Goal: Information Seeking & Learning: Learn about a topic

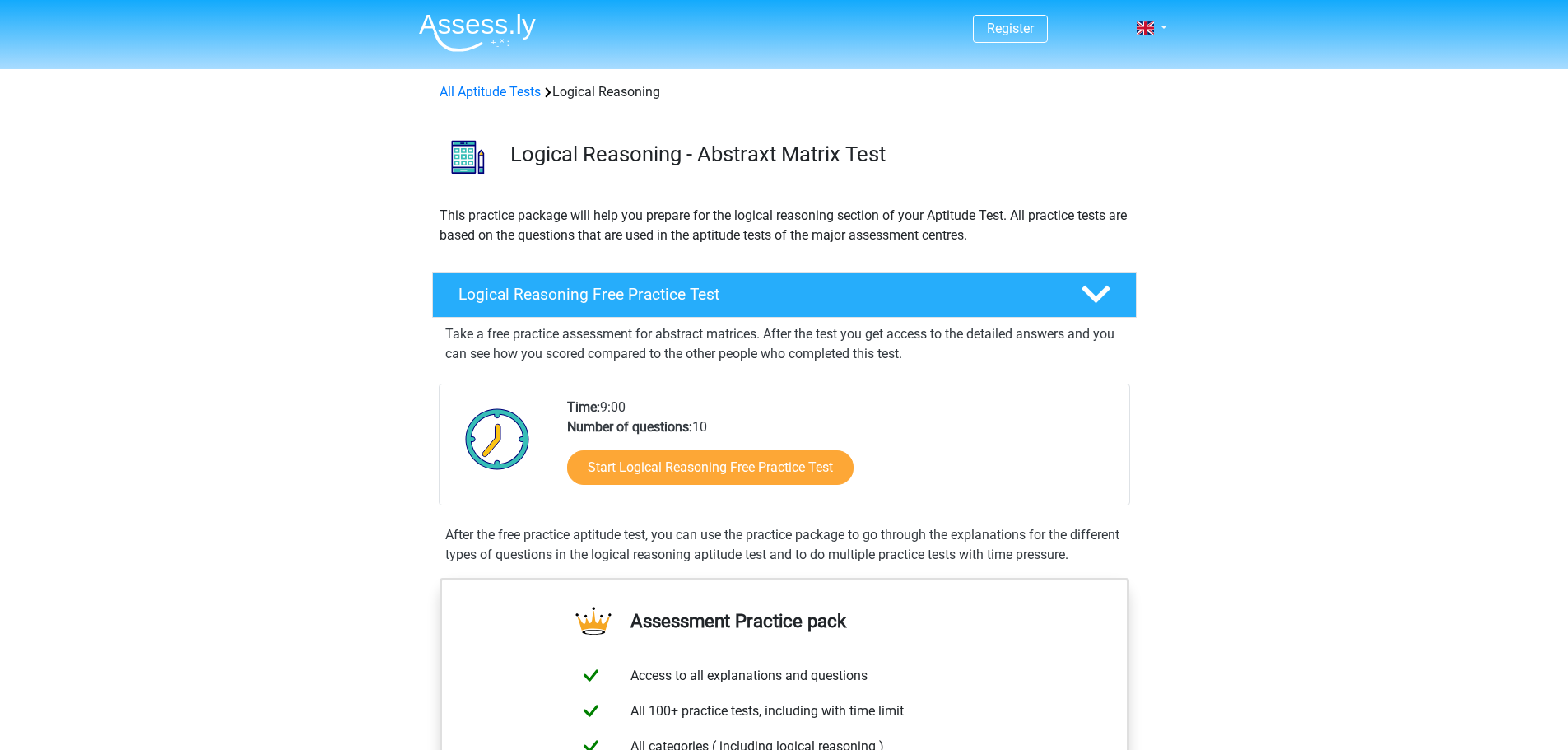
scroll to position [82, 0]
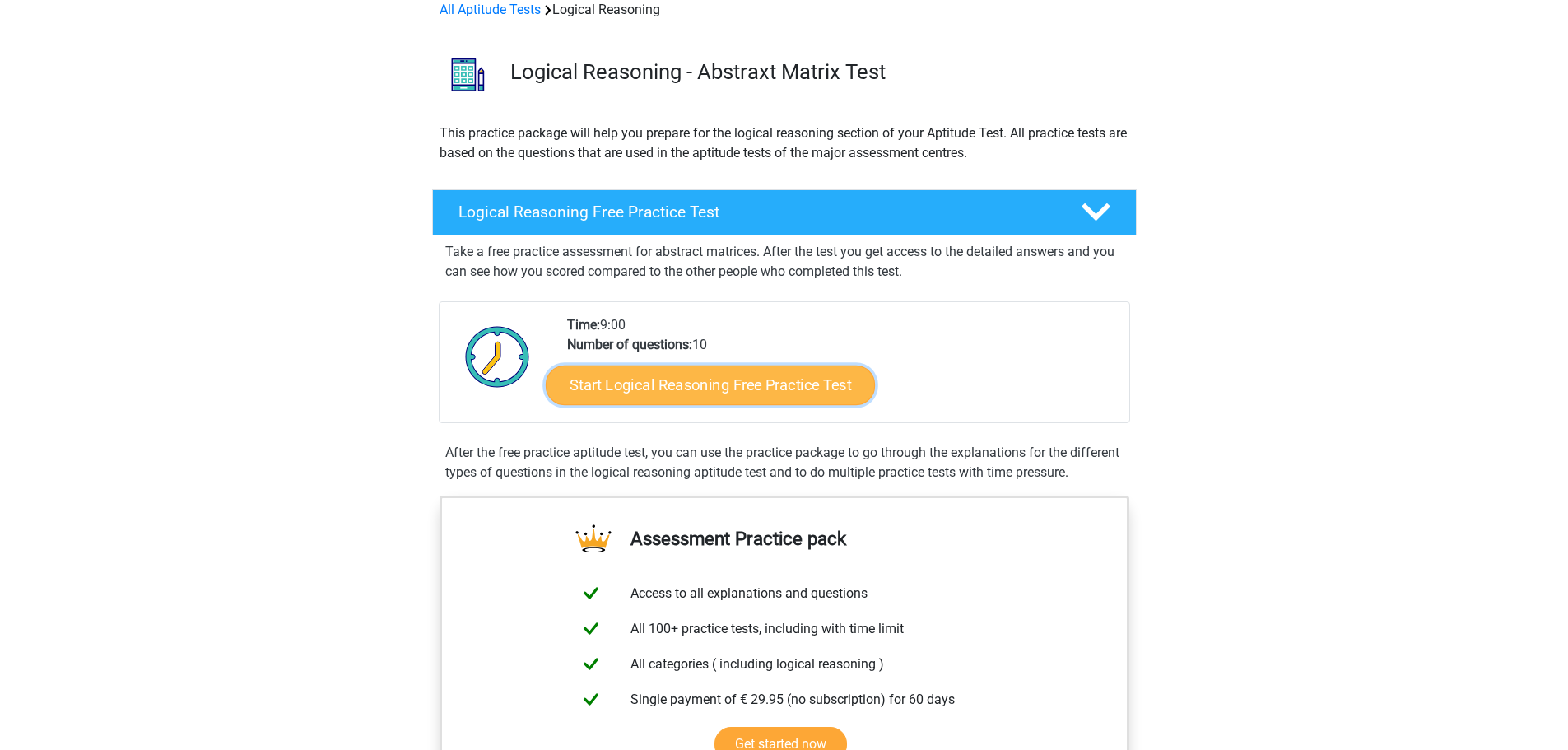
click at [650, 388] on link "Start Logical Reasoning Free Practice Test" at bounding box center [710, 385] width 330 height 40
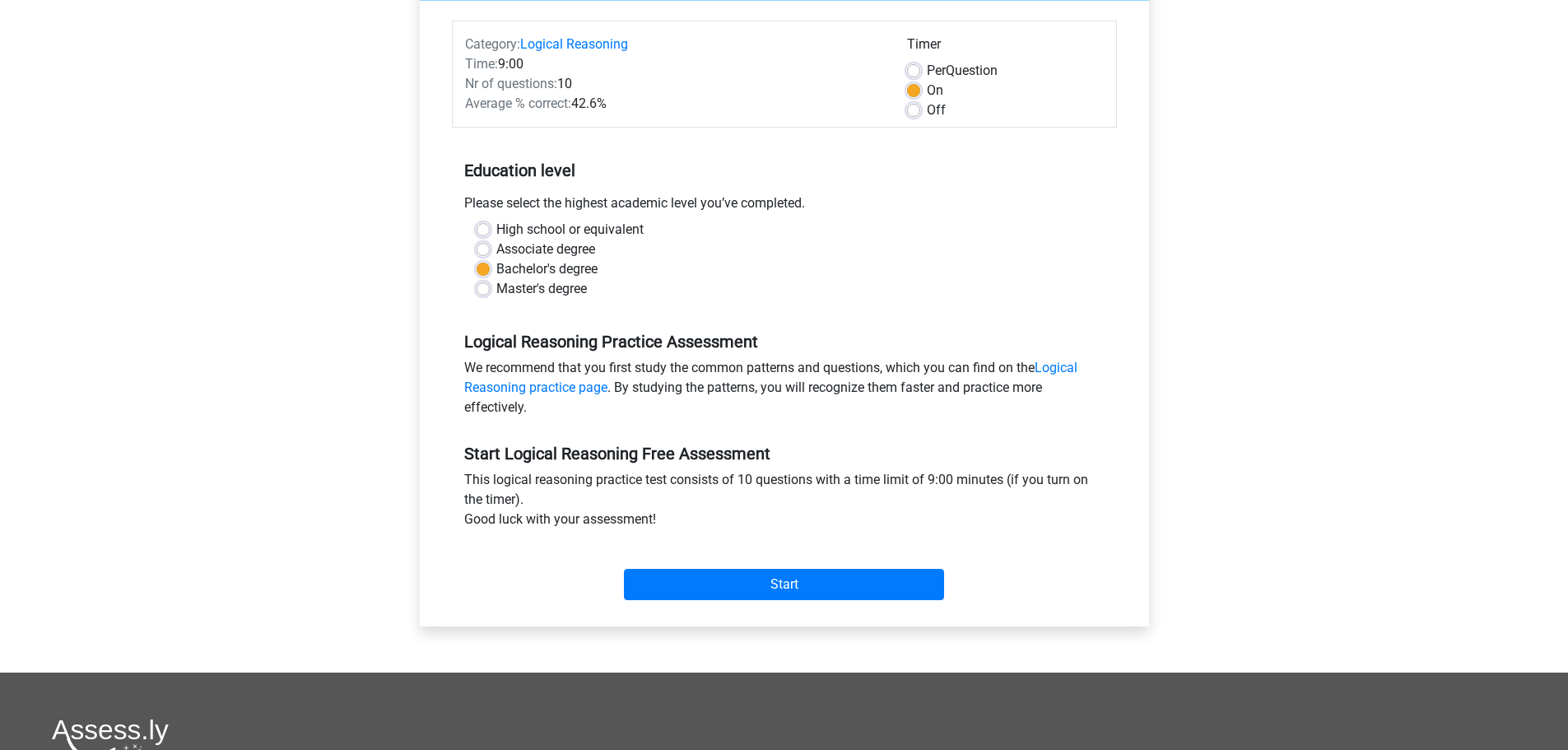
scroll to position [247, 0]
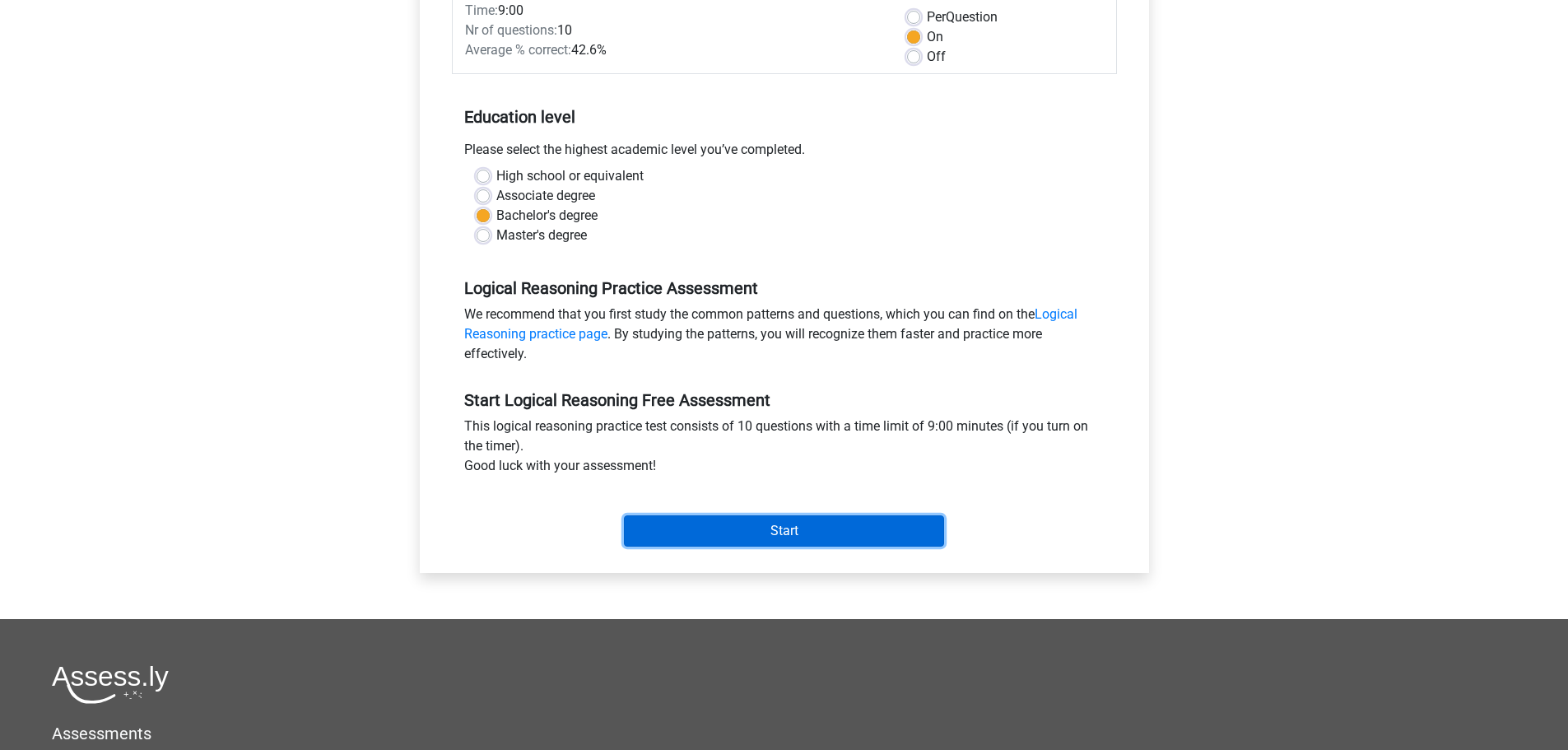
click at [702, 541] on input "Start" at bounding box center [784, 531] width 320 height 31
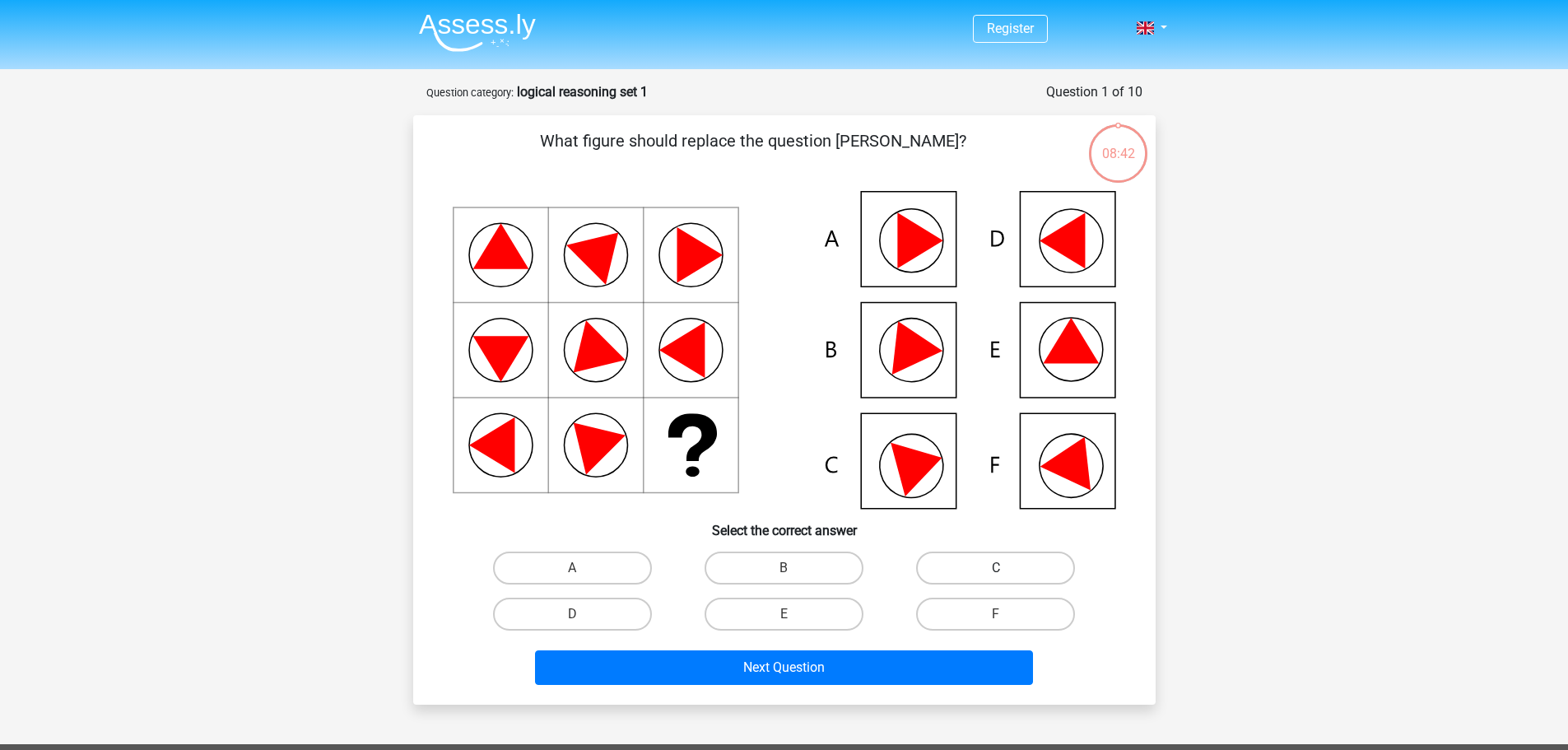
click at [998, 559] on label "C" at bounding box center [995, 568] width 159 height 33
click at [998, 568] on input "C" at bounding box center [1002, 573] width 10 height 10
radio input "true"
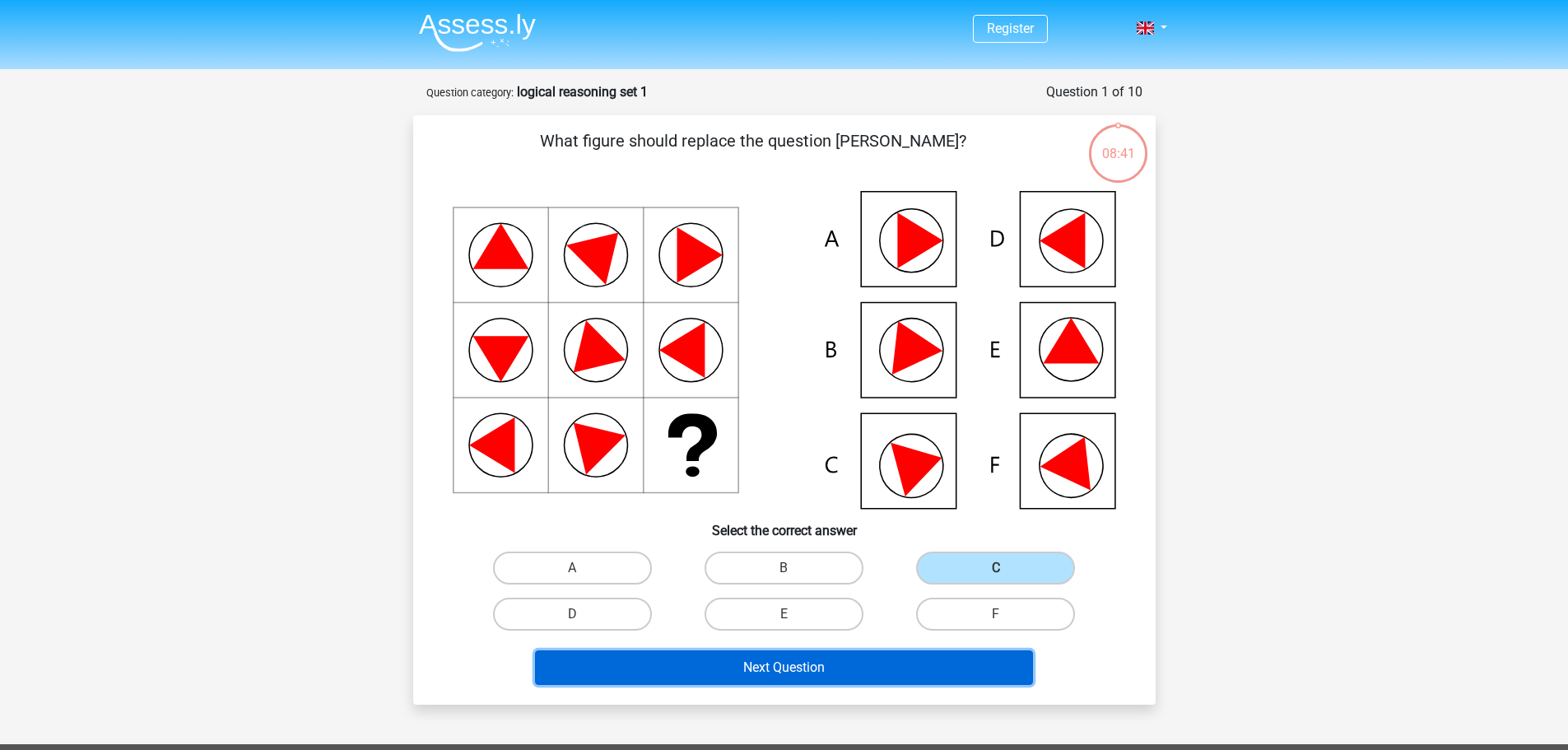
click at [749, 676] on button "Next Question" at bounding box center [784, 668] width 498 height 35
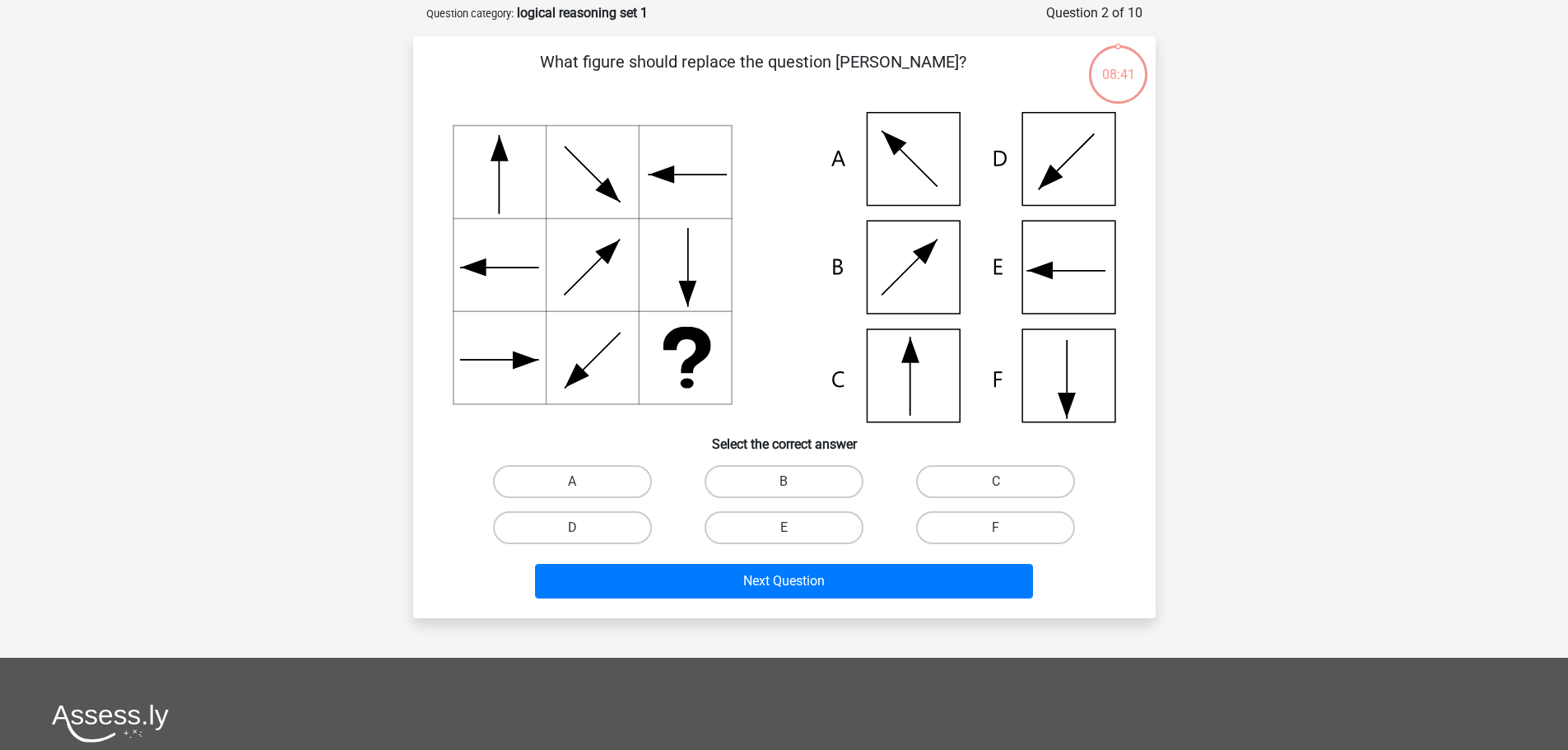
scroll to position [82, 0]
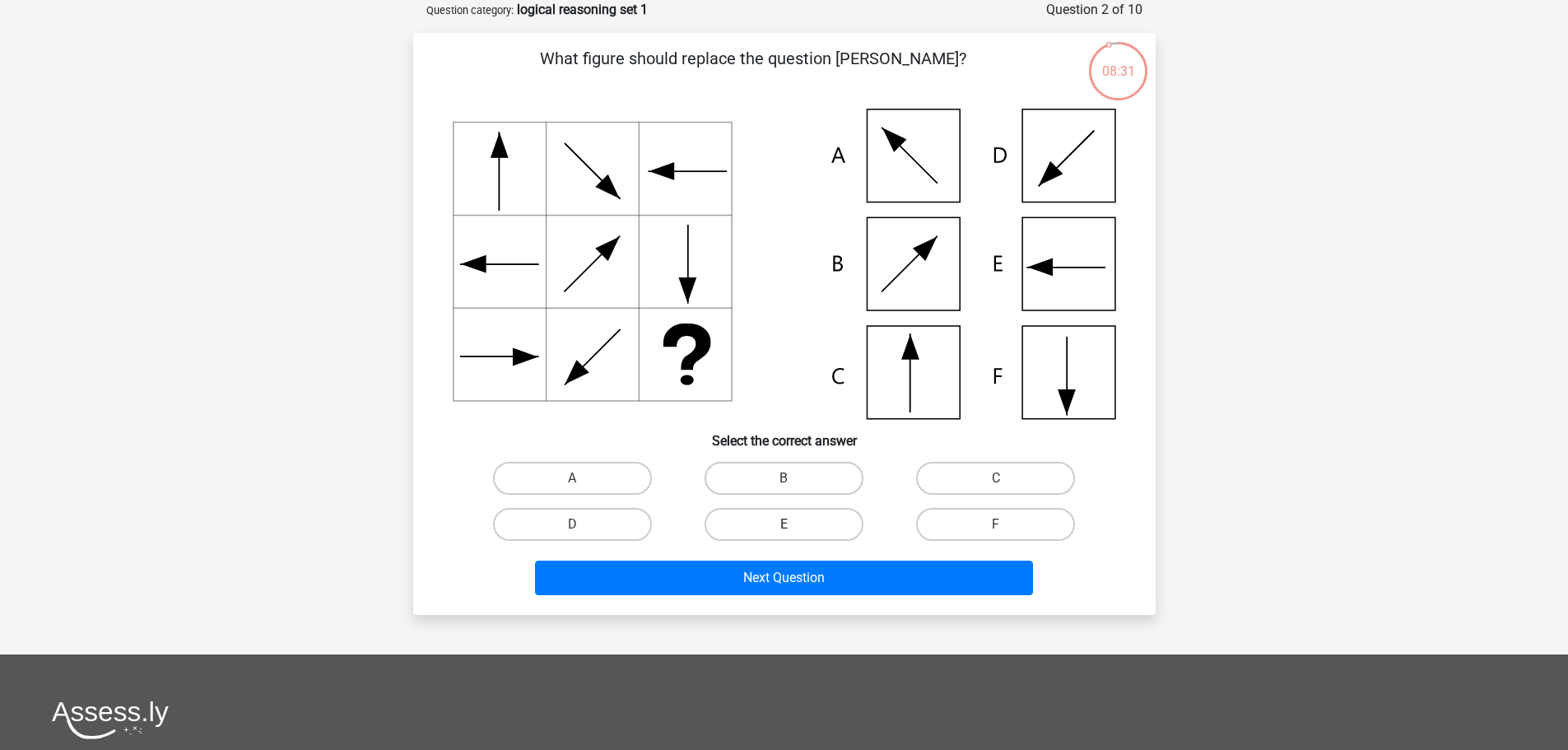
drag, startPoint x: 768, startPoint y: 513, endPoint x: 767, endPoint y: 527, distance: 14.0
click at [768, 512] on label "E" at bounding box center [784, 525] width 159 height 33
click at [784, 525] on input "E" at bounding box center [789, 530] width 10 height 10
radio input "true"
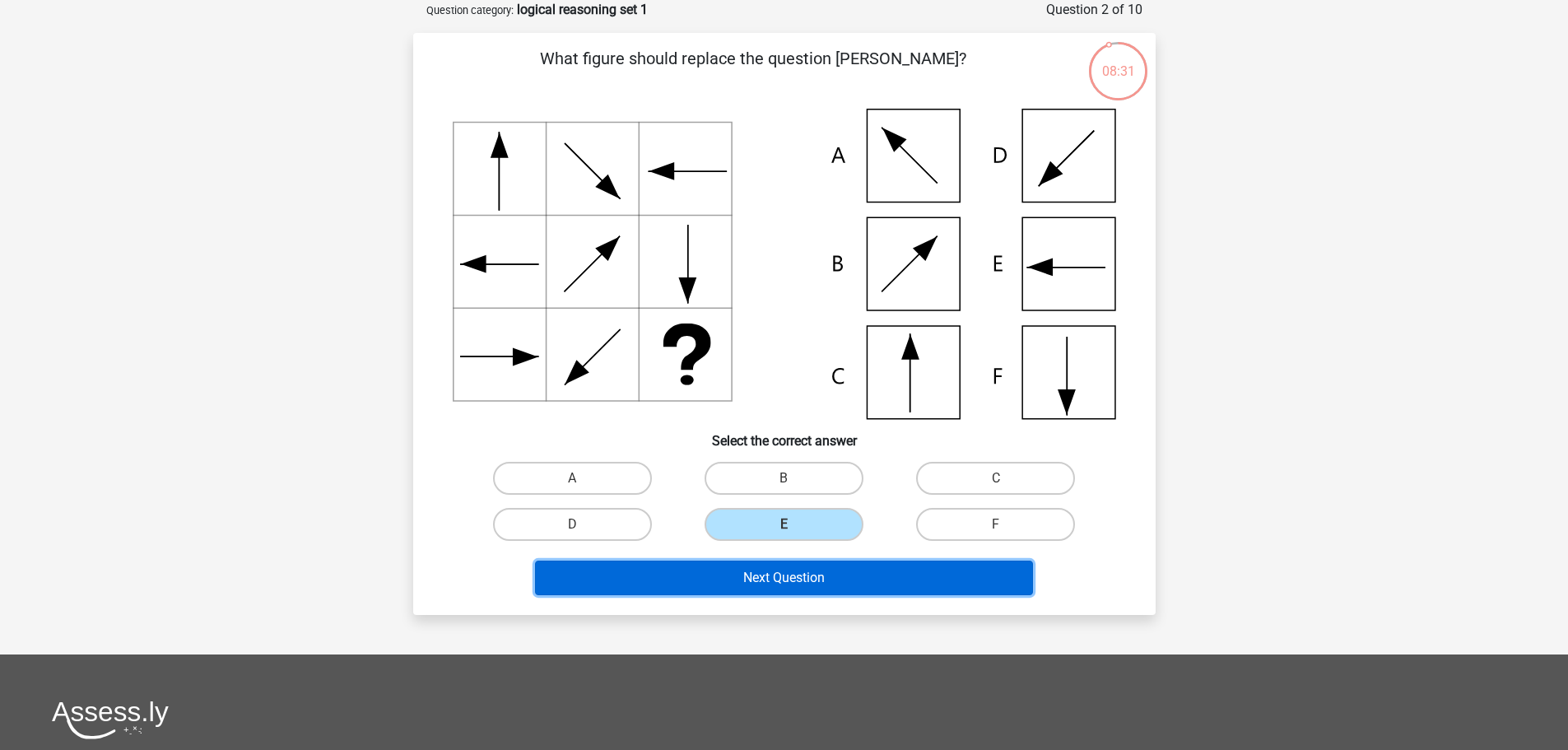
click at [758, 573] on button "Next Question" at bounding box center [784, 577] width 498 height 35
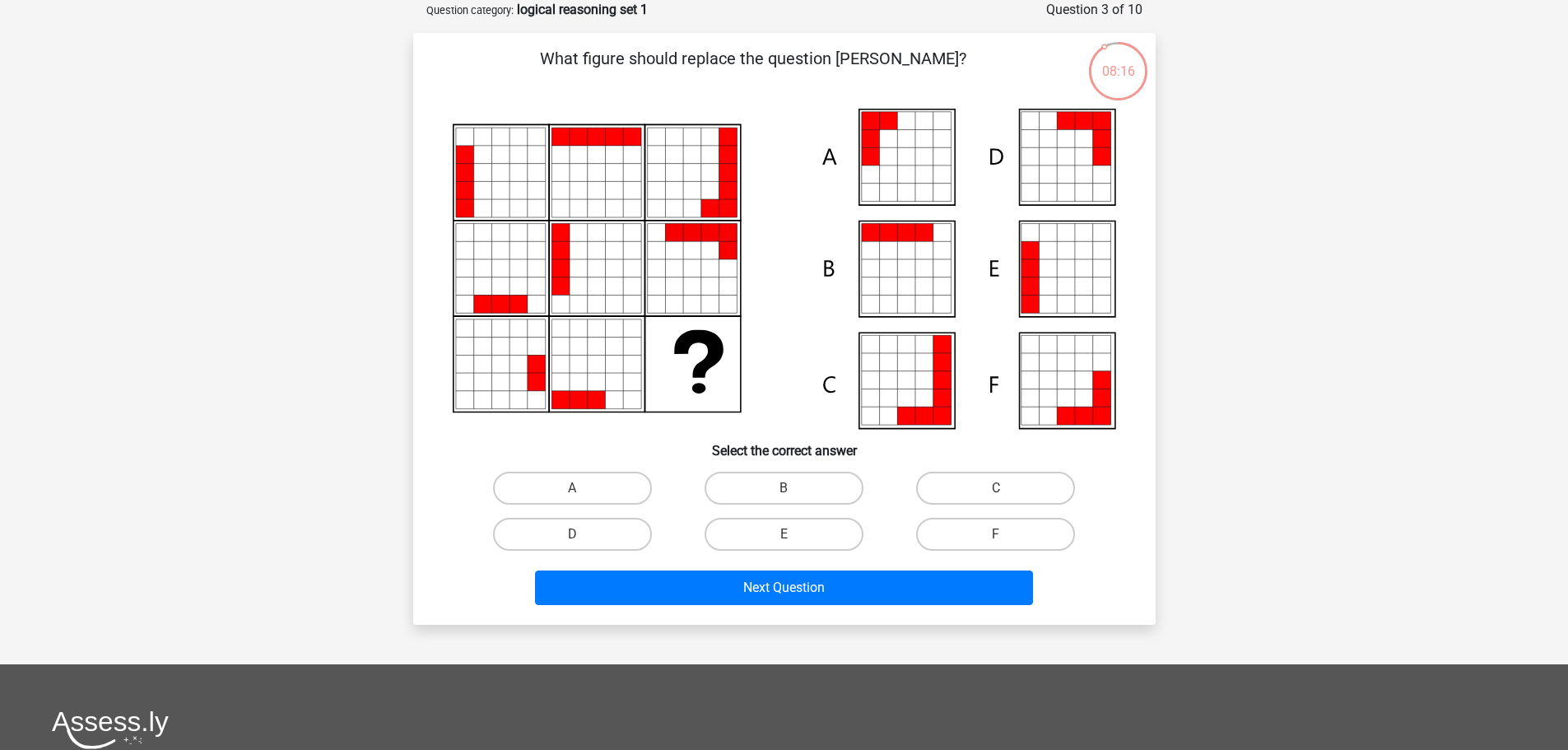
drag, startPoint x: 836, startPoint y: 525, endPoint x: 857, endPoint y: 562, distance: 42.5
click at [834, 525] on label "E" at bounding box center [784, 534] width 159 height 33
click at [794, 534] on input "E" at bounding box center [789, 539] width 10 height 10
radio input "true"
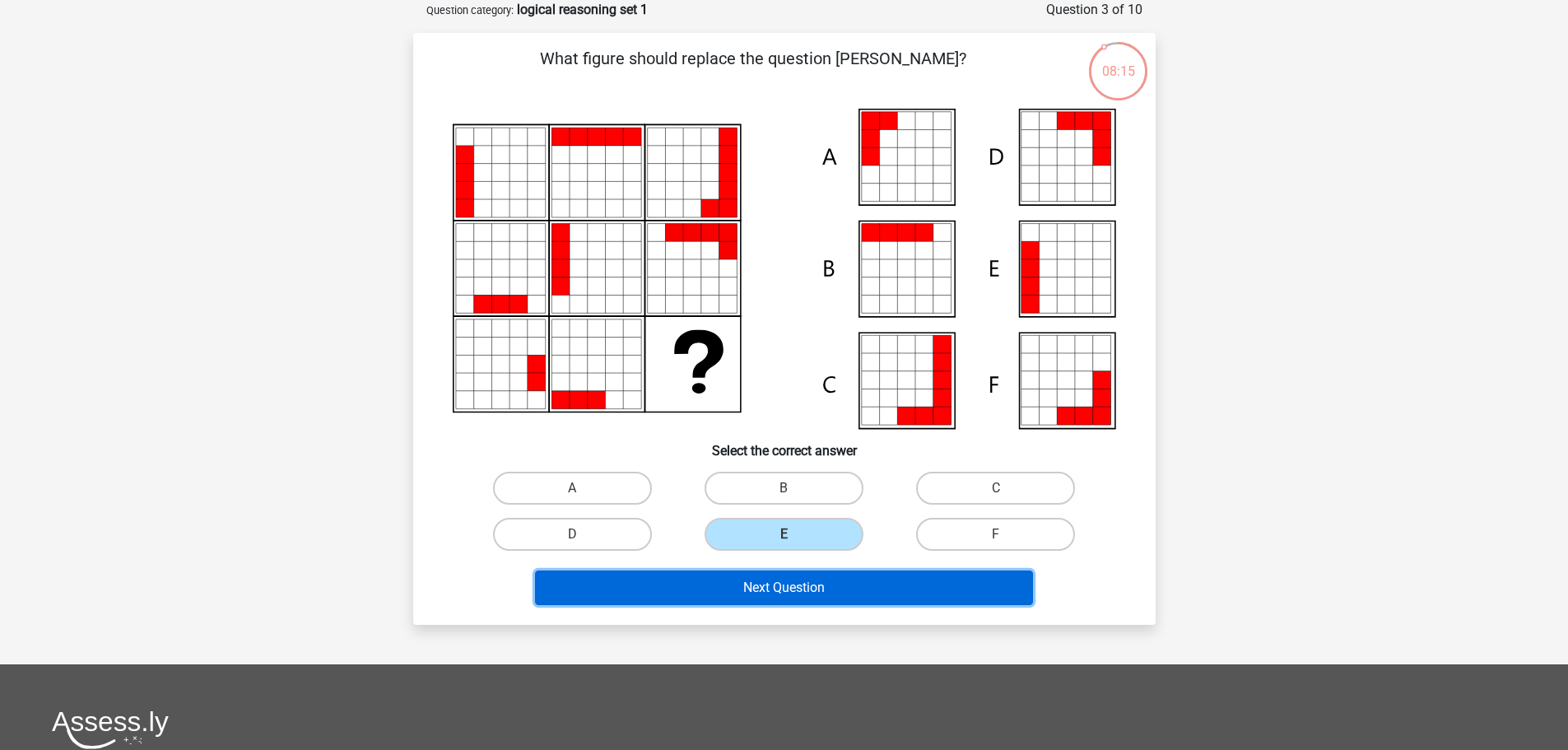
click at [850, 585] on button "Next Question" at bounding box center [784, 588] width 498 height 35
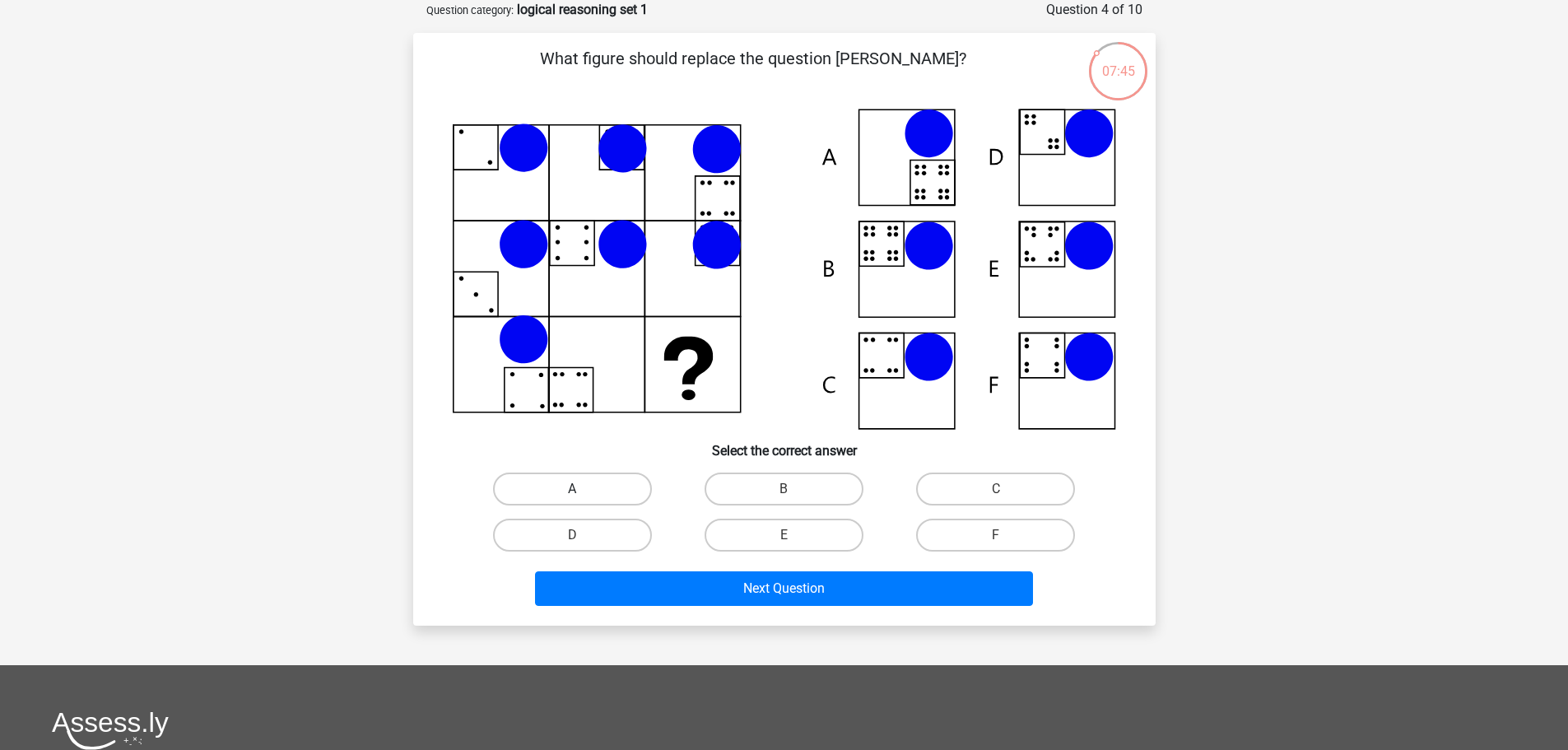
click at [575, 484] on label "A" at bounding box center [572, 489] width 159 height 33
click at [575, 489] on input "A" at bounding box center [578, 494] width 10 height 10
radio input "true"
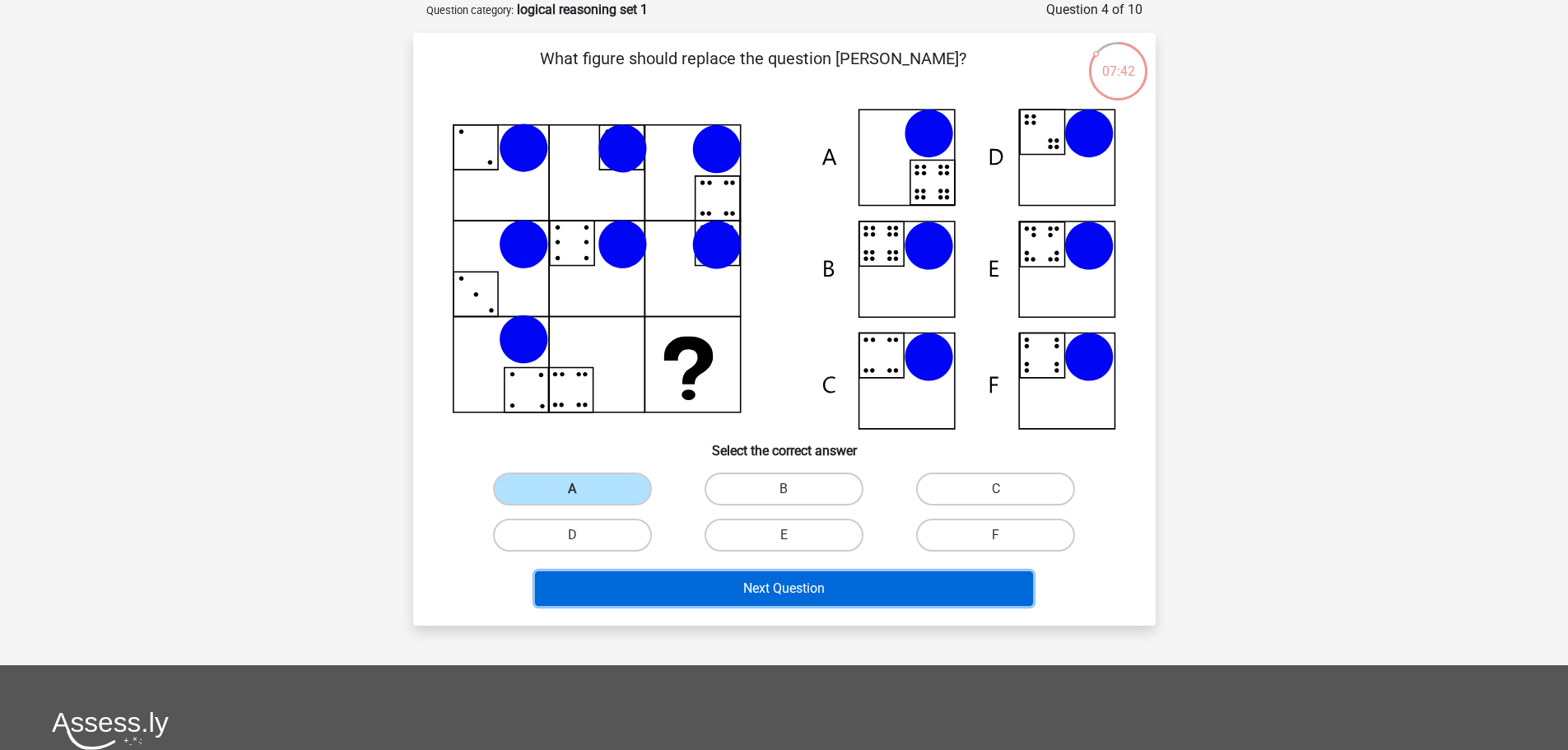
click at [667, 591] on button "Next Question" at bounding box center [784, 589] width 498 height 35
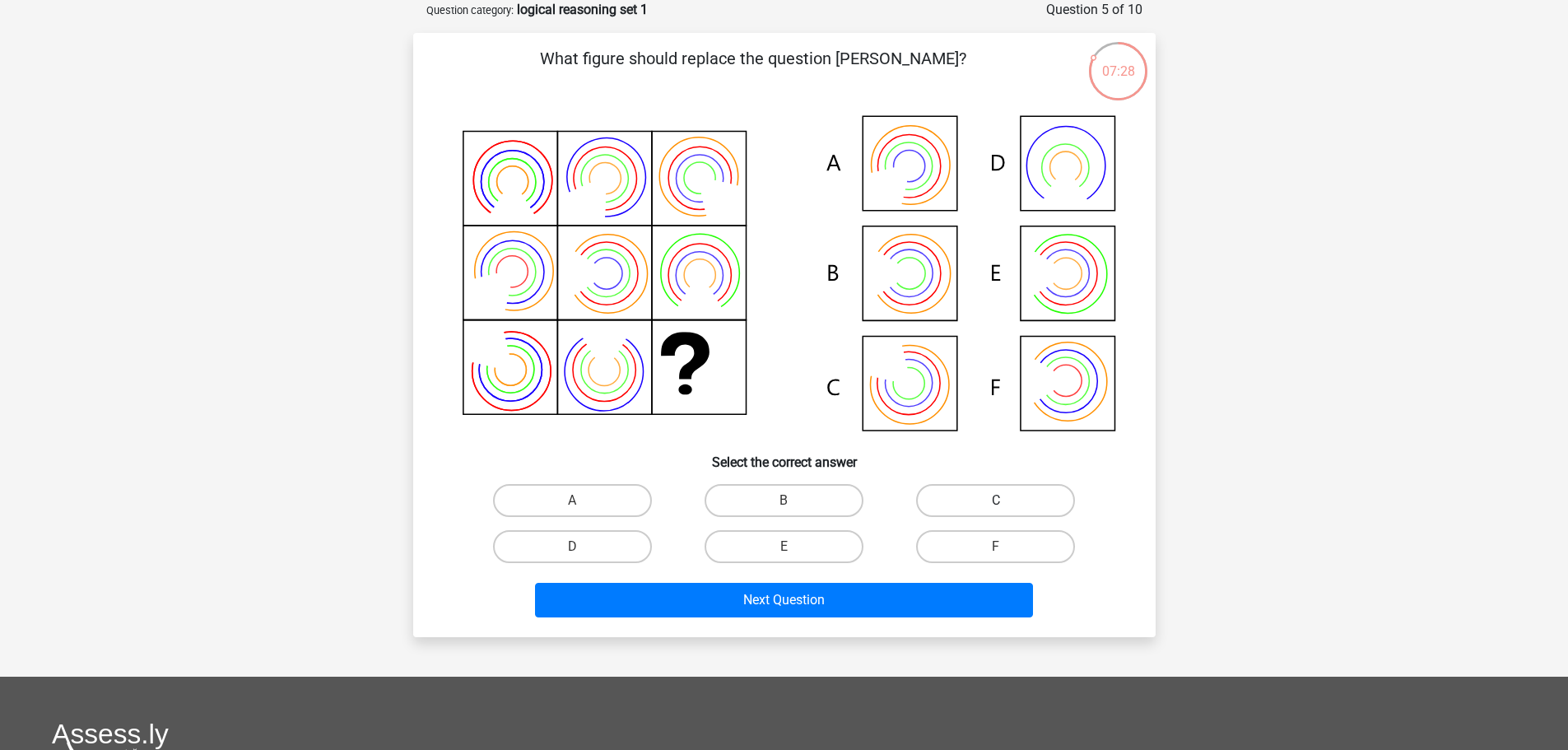
click at [1029, 497] on label "C" at bounding box center [995, 500] width 159 height 33
click at [1007, 500] on input "C" at bounding box center [1002, 505] width 10 height 10
radio input "true"
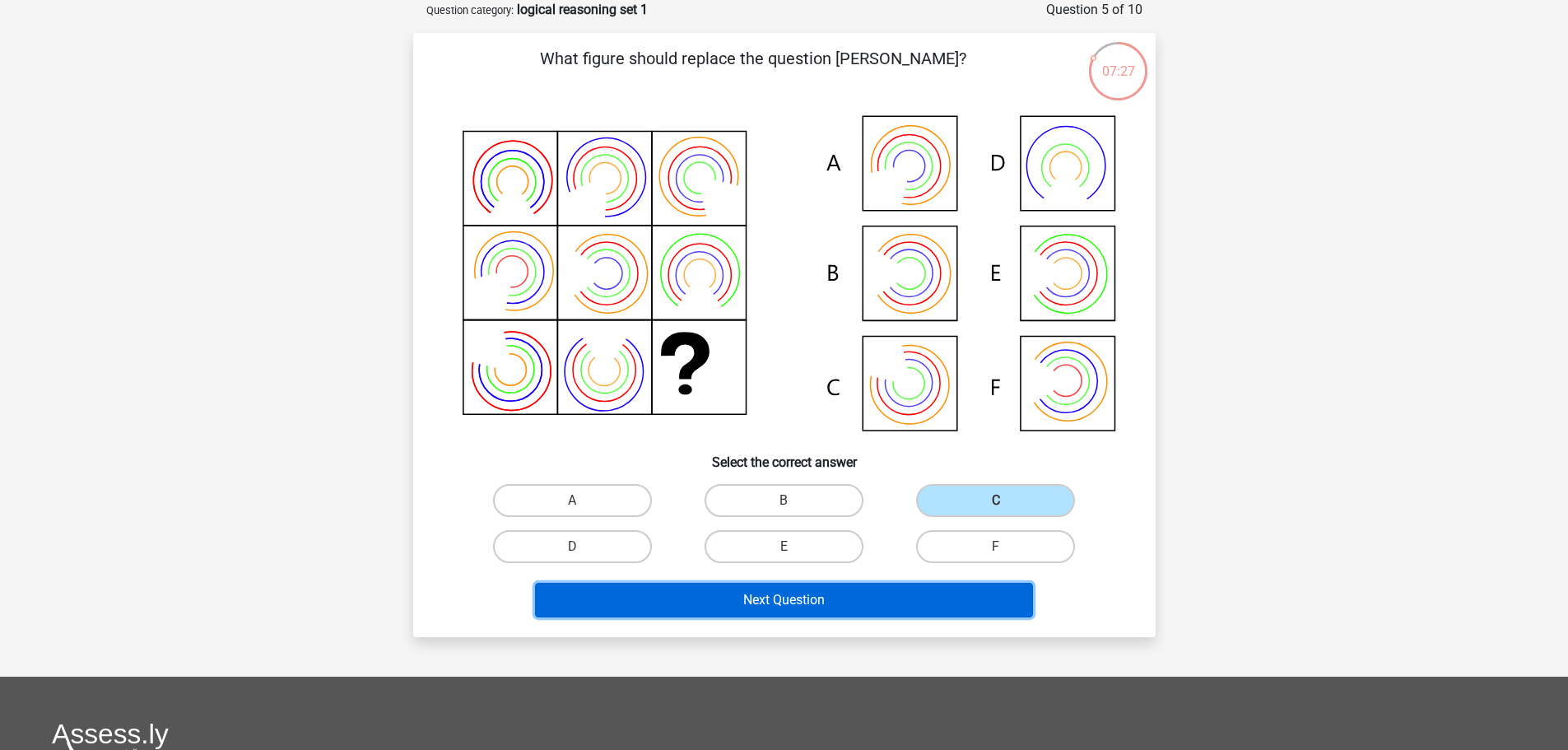
click at [856, 604] on button "Next Question" at bounding box center [784, 600] width 498 height 35
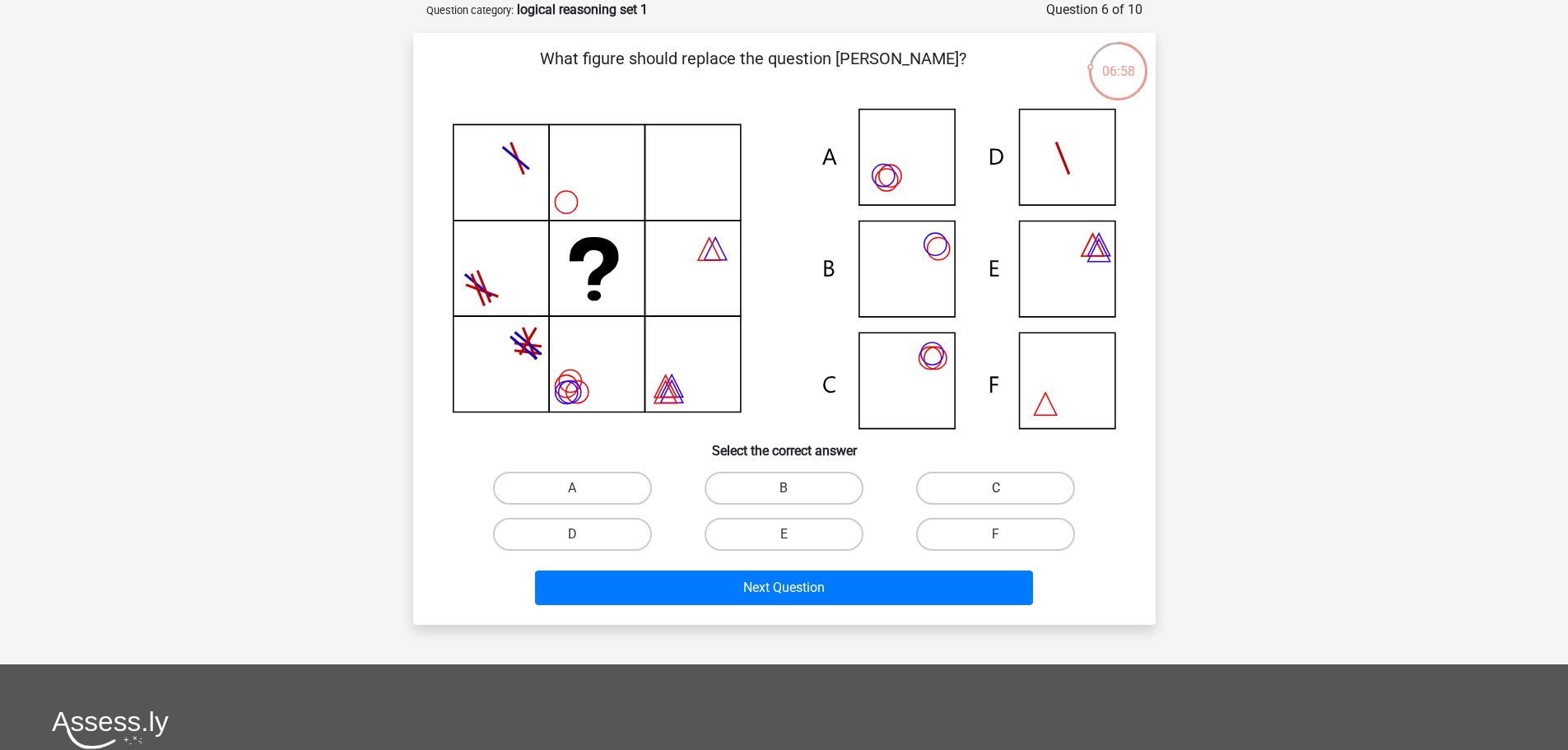
click at [1019, 480] on label "C" at bounding box center [995, 488] width 159 height 33
click at [1007, 488] on input "C" at bounding box center [1002, 493] width 10 height 10
radio input "true"
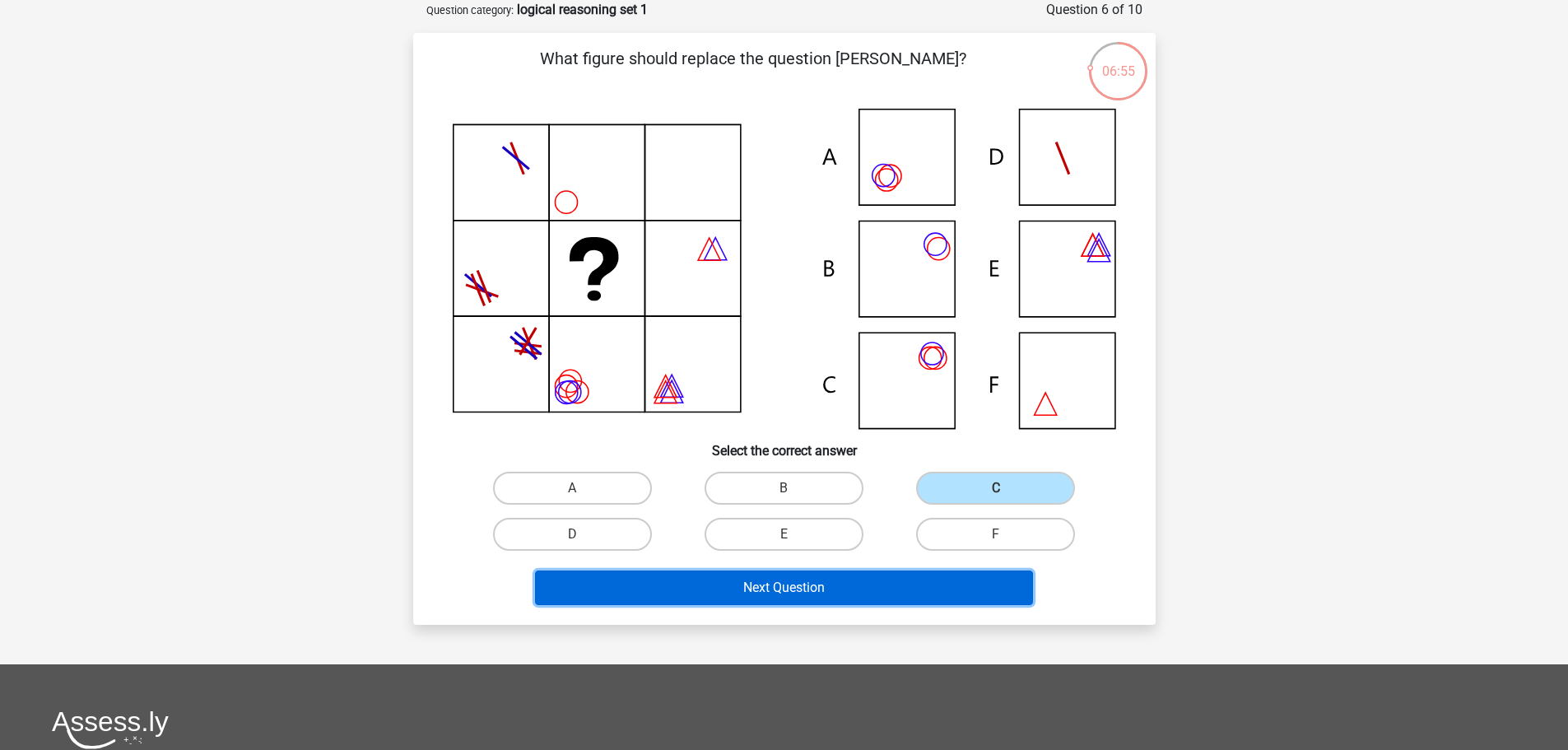
click at [868, 595] on button "Next Question" at bounding box center [784, 588] width 498 height 35
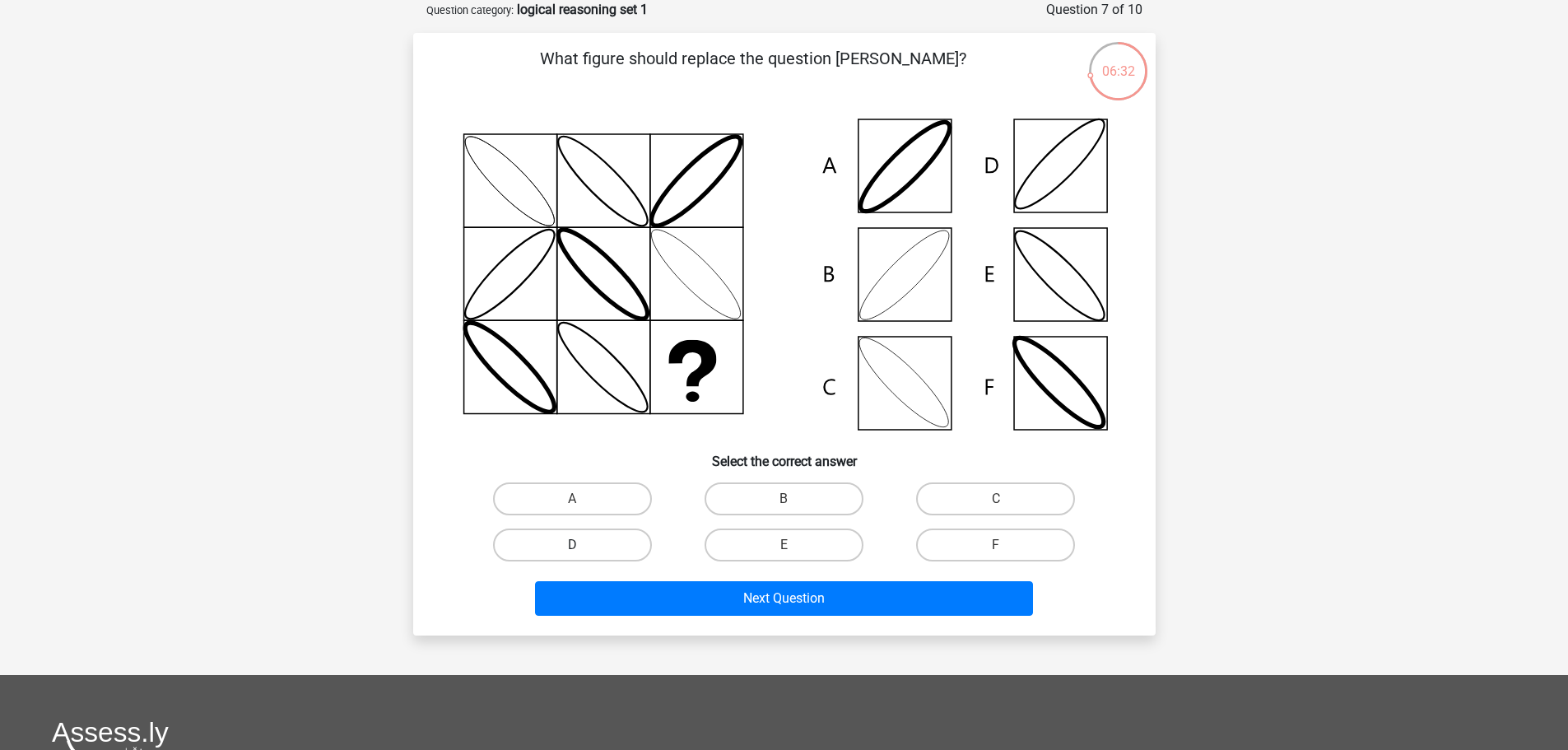
click at [578, 535] on label "D" at bounding box center [572, 545] width 159 height 33
click at [578, 545] on input "D" at bounding box center [578, 550] width 10 height 10
radio input "true"
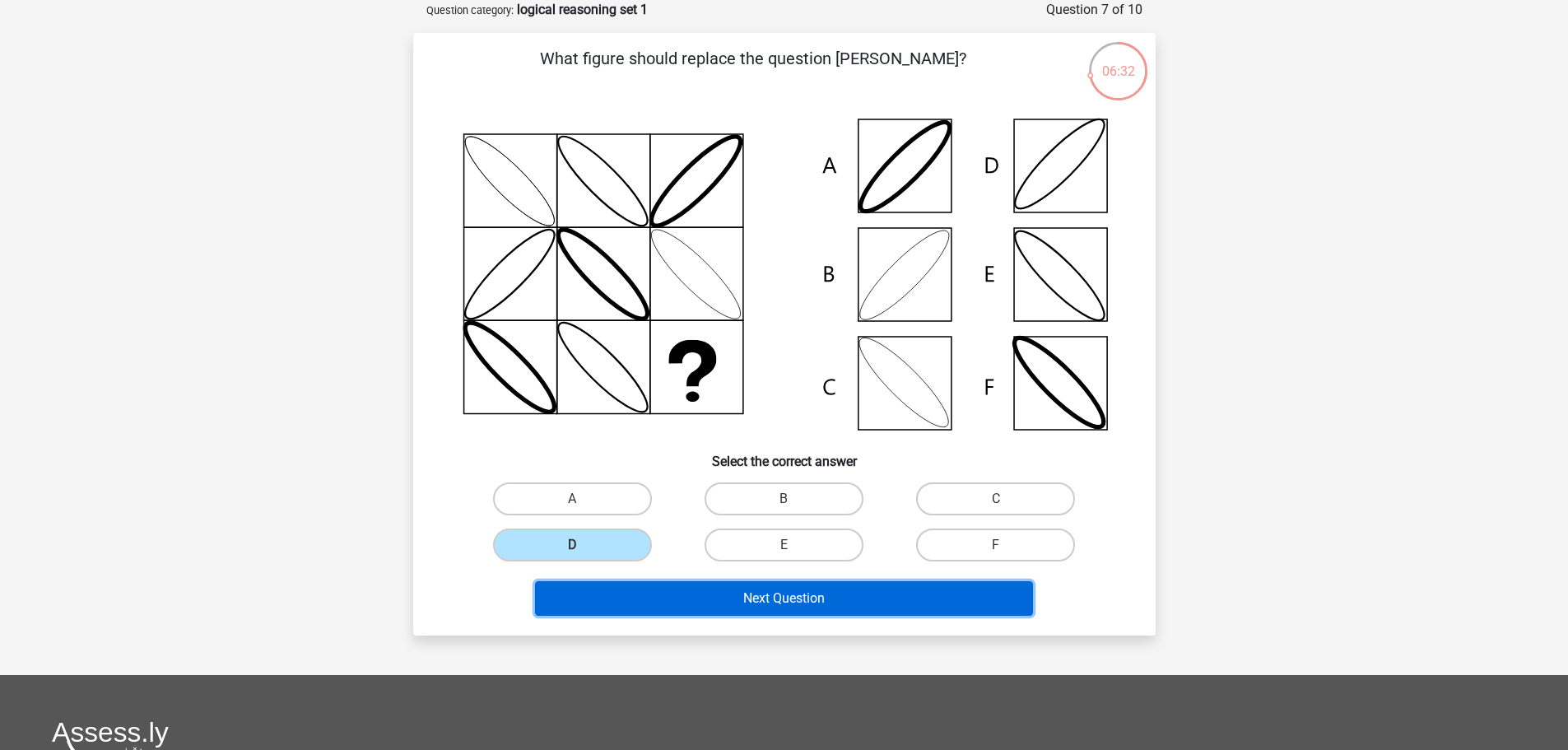
click at [680, 596] on button "Next Question" at bounding box center [784, 598] width 498 height 35
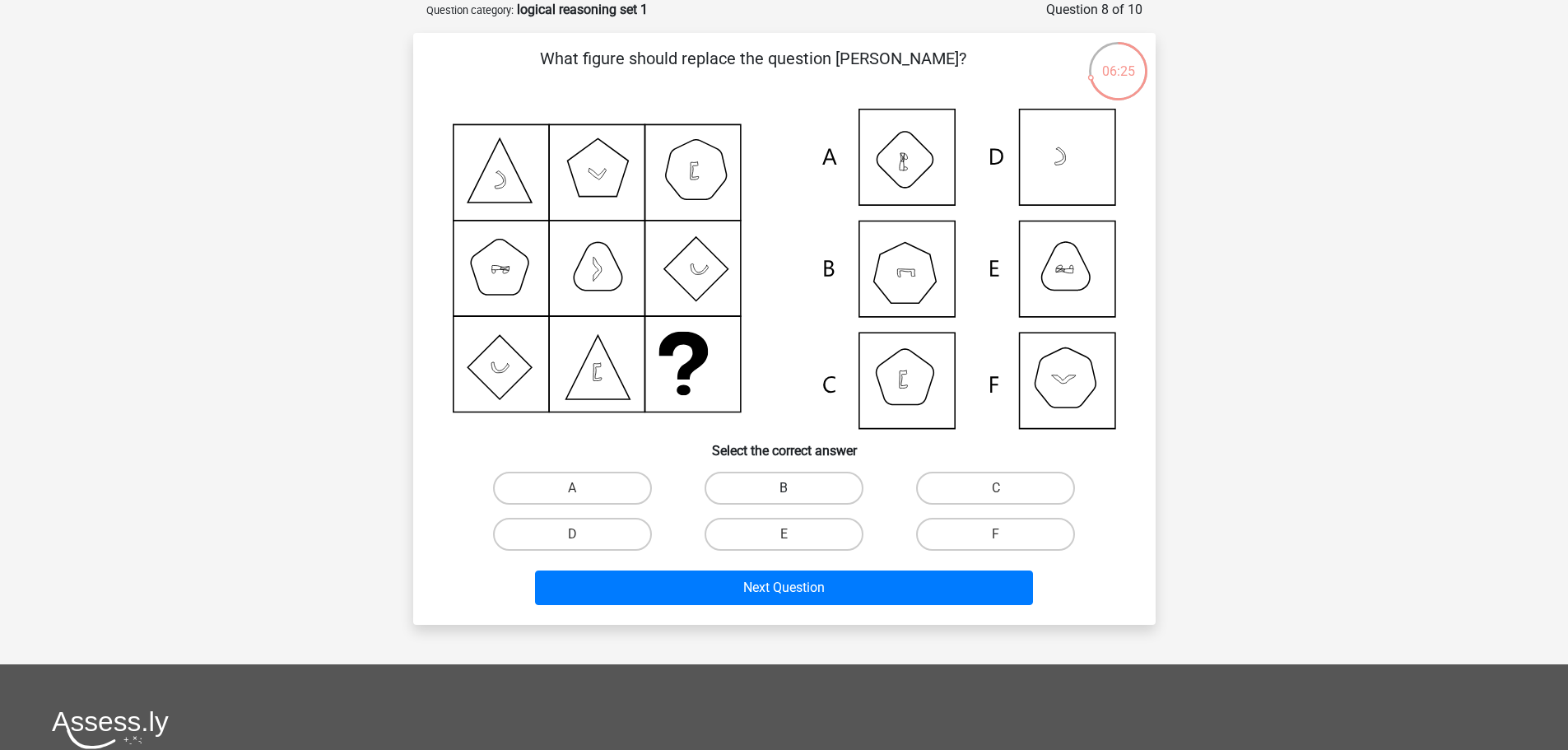
click at [732, 483] on label "B" at bounding box center [784, 488] width 159 height 33
click at [784, 488] on input "B" at bounding box center [789, 493] width 10 height 10
radio input "true"
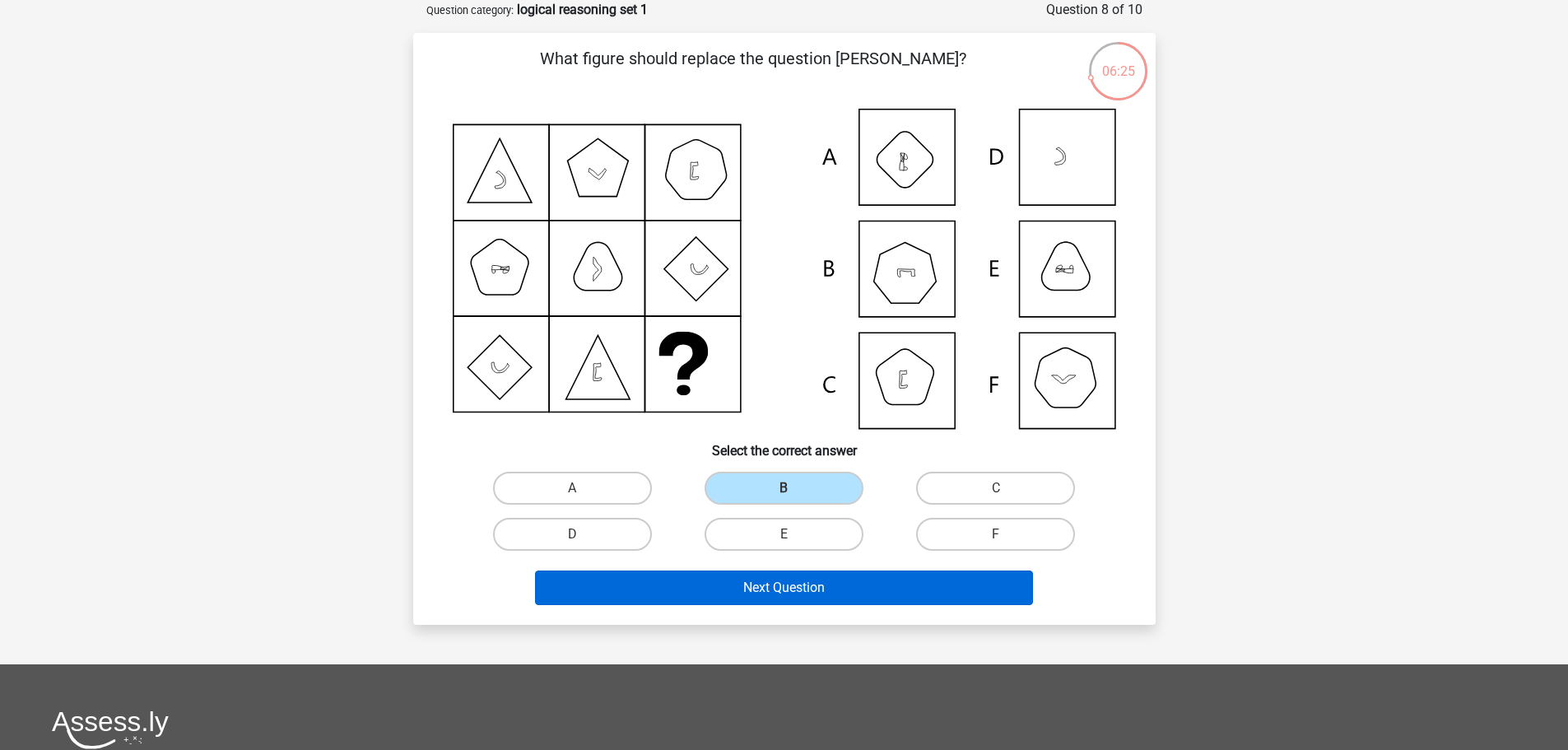
drag, startPoint x: 769, startPoint y: 568, endPoint x: 754, endPoint y: 598, distance: 33.5
click at [767, 570] on div "Next Question" at bounding box center [784, 584] width 689 height 55
click at [745, 607] on div "Next Question" at bounding box center [784, 590] width 636 height 41
click at [739, 590] on button "Next Question" at bounding box center [784, 588] width 498 height 35
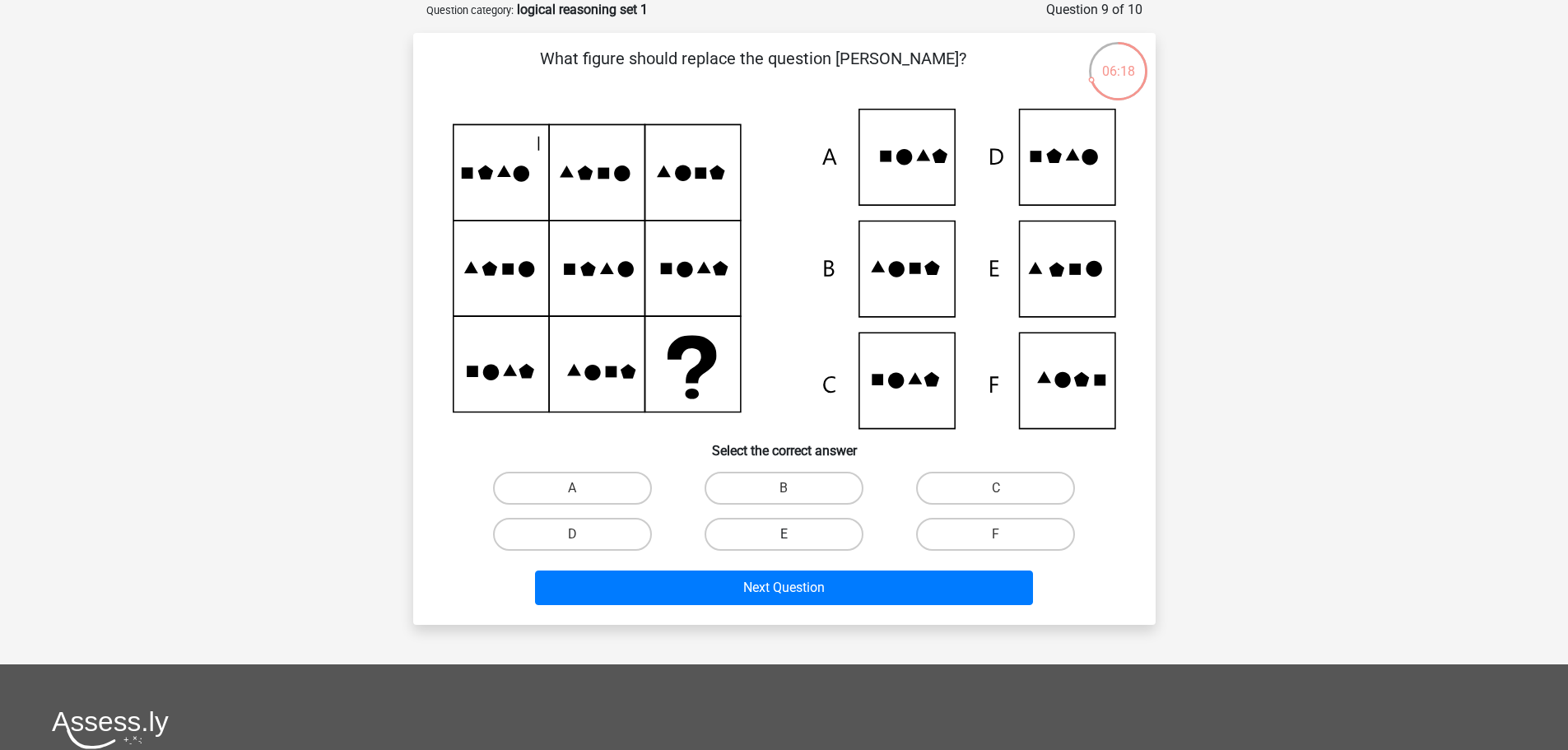
drag, startPoint x: 744, startPoint y: 538, endPoint x: 735, endPoint y: 589, distance: 51.8
click at [744, 539] on label "E" at bounding box center [784, 534] width 159 height 33
click at [784, 539] on input "E" at bounding box center [789, 539] width 10 height 10
radio input "true"
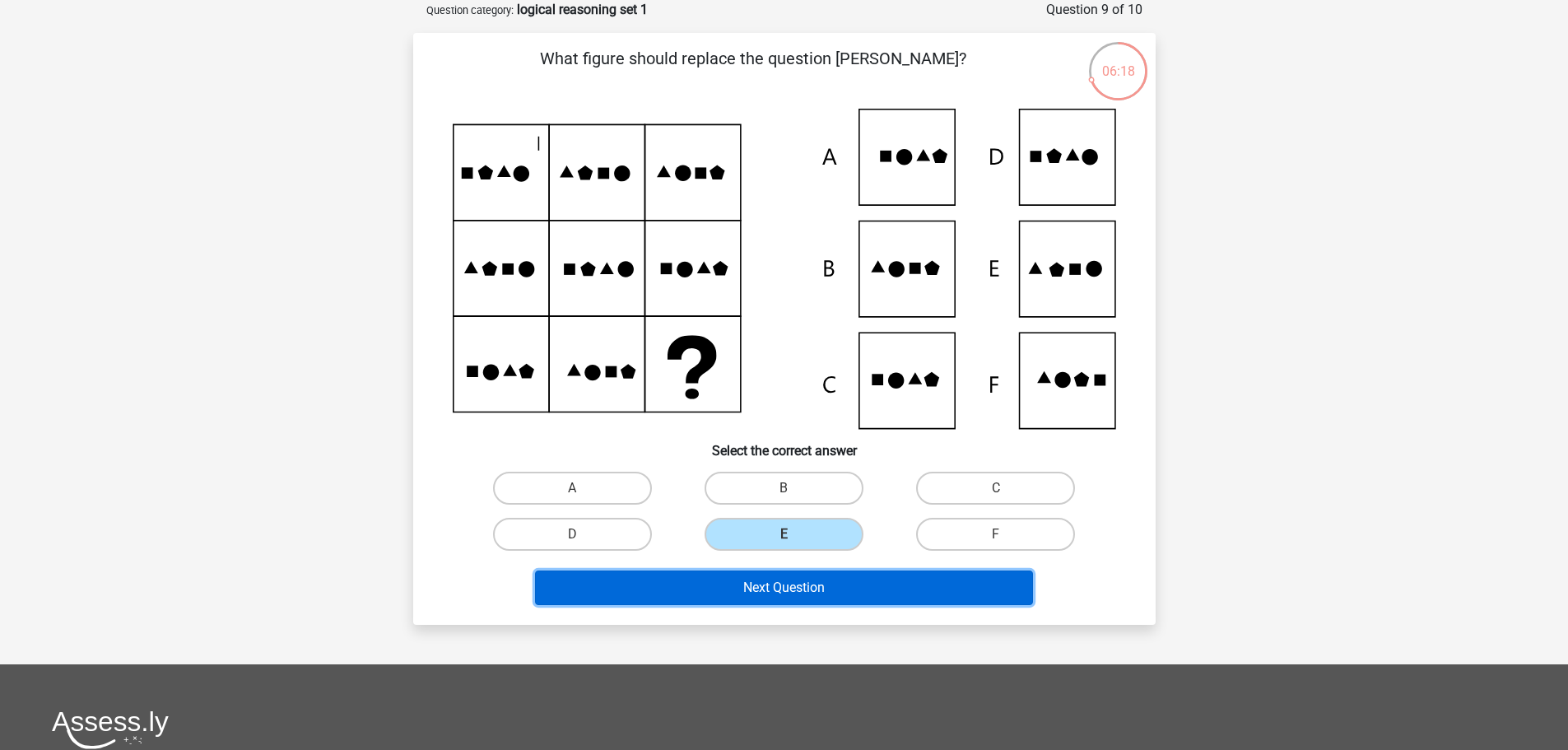
click at [734, 590] on button "Next Question" at bounding box center [784, 588] width 498 height 35
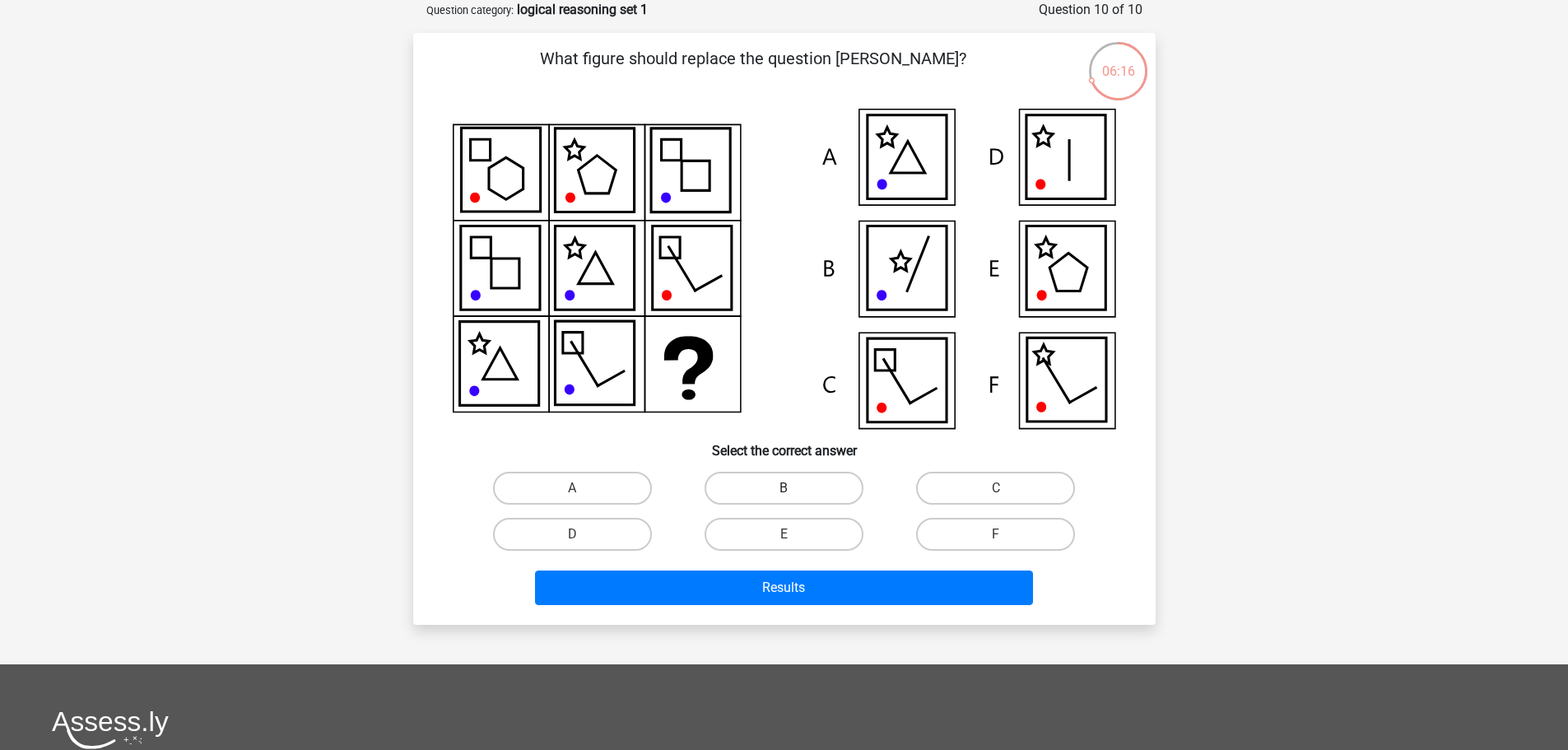
click at [818, 492] on label "B" at bounding box center [784, 488] width 159 height 33
click at [794, 492] on input "B" at bounding box center [789, 493] width 10 height 10
radio input "true"
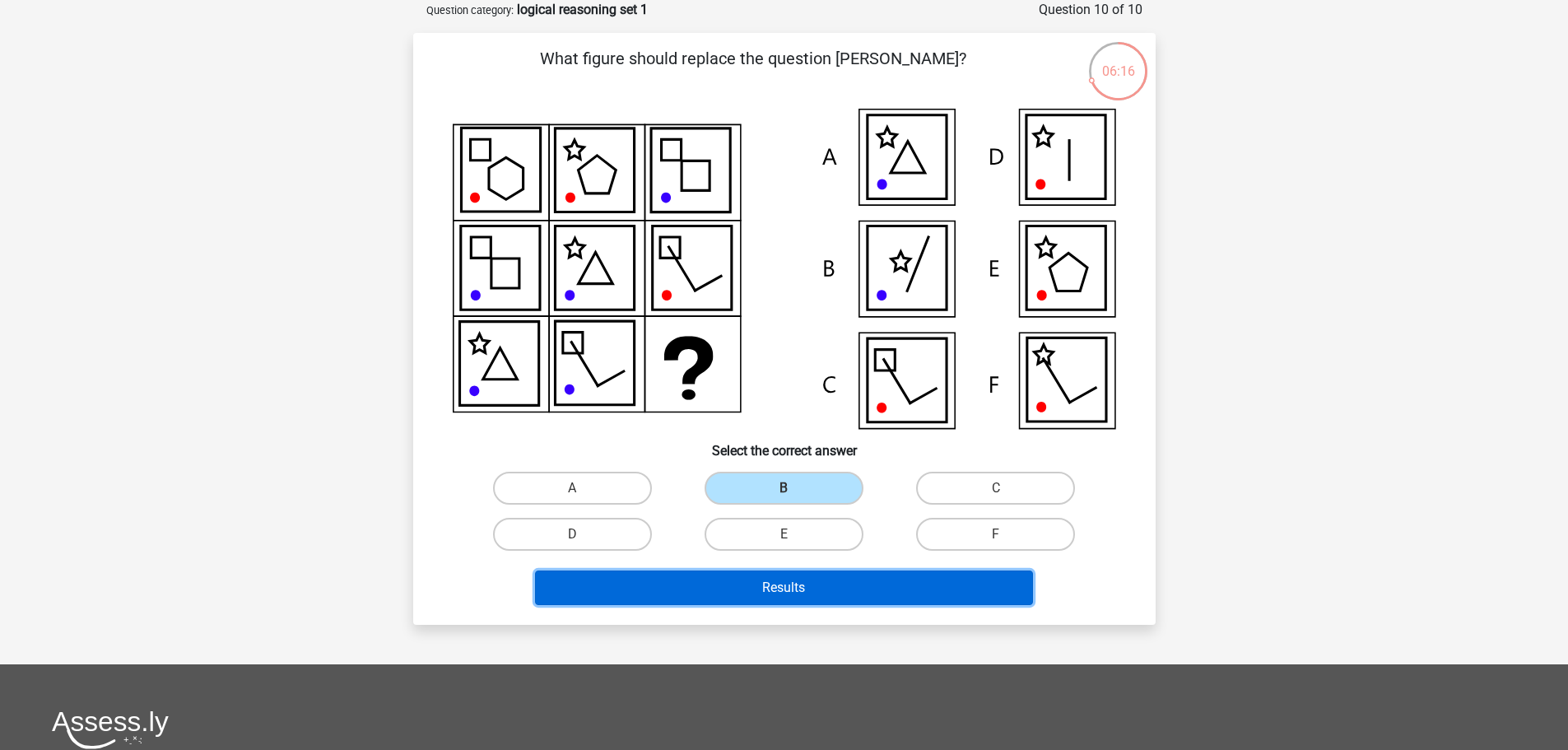
click at [781, 583] on button "Results" at bounding box center [784, 588] width 498 height 35
